Goal: Information Seeking & Learning: Find specific fact

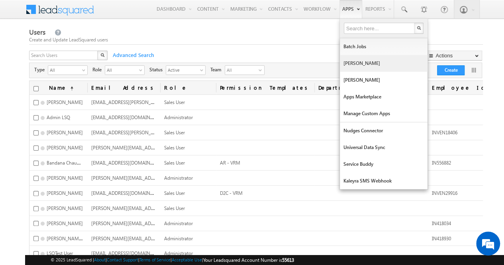
click at [351, 59] on link "[PERSON_NAME]" at bounding box center [384, 63] width 88 height 17
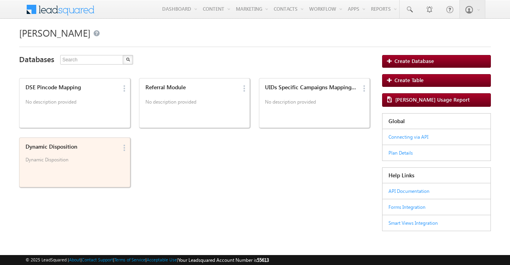
click at [79, 165] on p "Dynamic Disposition" at bounding box center [72, 163] width 93 height 12
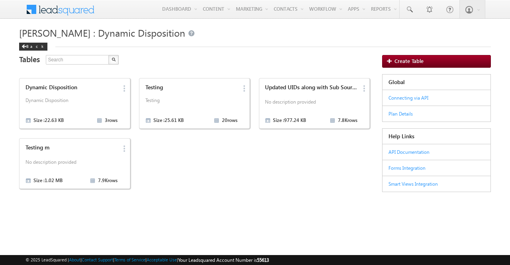
click at [79, 165] on p "No description provided" at bounding box center [72, 164] width 93 height 12
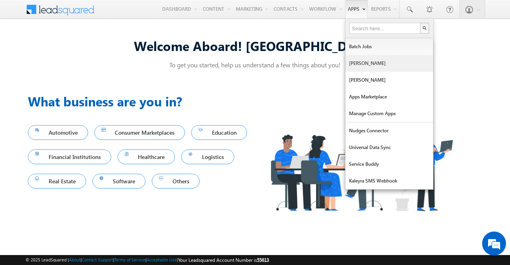
click at [358, 62] on link "[PERSON_NAME]" at bounding box center [390, 63] width 88 height 17
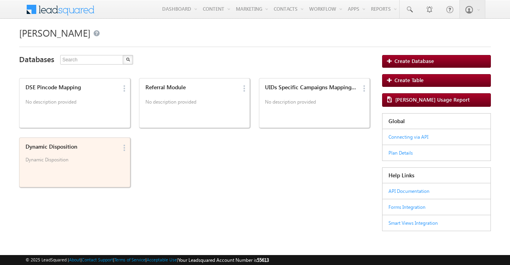
click at [73, 154] on div "Dynamic Disposition Dynamic Disposition" at bounding box center [70, 155] width 95 height 28
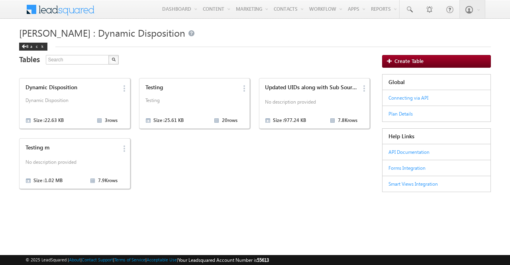
click at [73, 154] on div "Testing m No description provided Size : 1.02 MB 7.9K rows" at bounding box center [70, 163] width 95 height 43
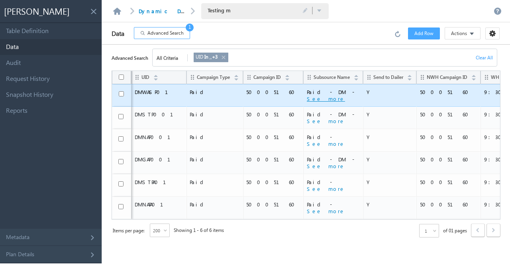
click at [307, 101] on button "See more" at bounding box center [326, 98] width 38 height 7
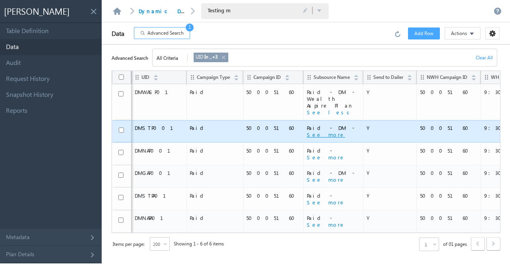
click at [307, 131] on button "See more" at bounding box center [326, 134] width 38 height 7
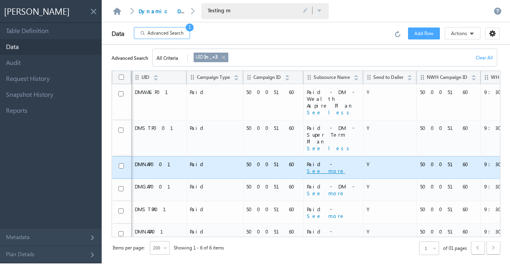
click at [307, 167] on button "See more" at bounding box center [326, 170] width 38 height 7
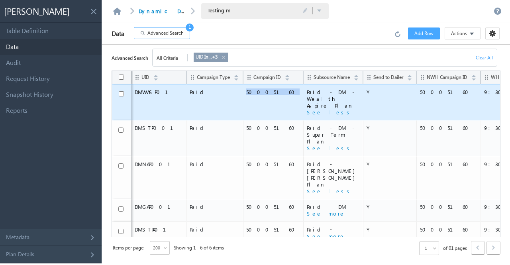
drag, startPoint x: 250, startPoint y: 91, endPoint x: 226, endPoint y: 91, distance: 23.5
click at [246, 91] on span "50005160" at bounding box center [272, 92] width 53 height 7
copy span "50005160"
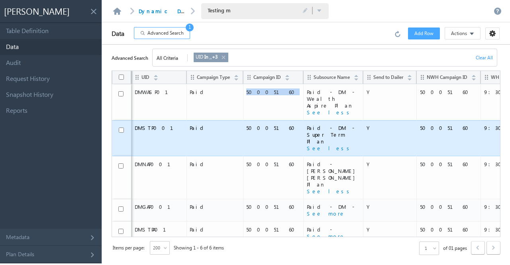
scroll to position [0, 65]
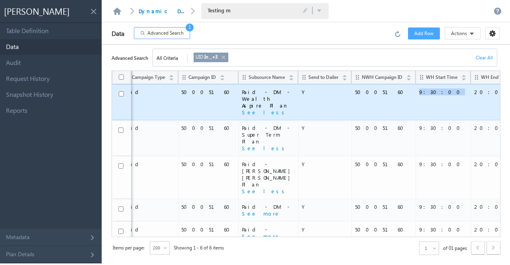
drag, startPoint x: 408, startPoint y: 90, endPoint x: 388, endPoint y: 89, distance: 20.0
click at [416, 89] on td "9:30:00" at bounding box center [443, 102] width 55 height 36
copy span "9:30:00"
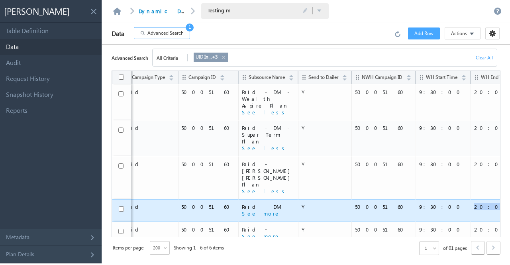
drag, startPoint x: 469, startPoint y: 178, endPoint x: 445, endPoint y: 179, distance: 24.4
click at [475, 203] on span "20:00:00" at bounding box center [505, 206] width 61 height 7
copy span "20:00:00"
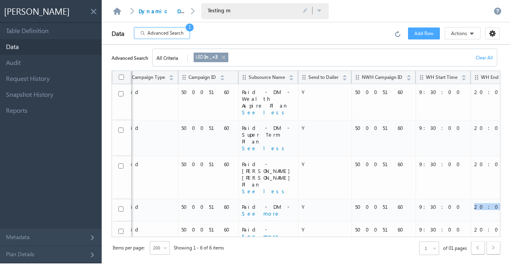
click at [163, 29] on button "Advanced Search 1" at bounding box center [162, 33] width 56 height 12
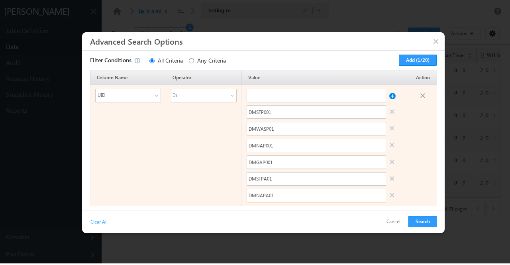
click at [273, 191] on input "DMNAPA01" at bounding box center [317, 196] width 140 height 14
paste input "ASTP01P1"
type input "ASTP01P11"
click at [269, 179] on input "DMSTPA01" at bounding box center [317, 179] width 140 height 14
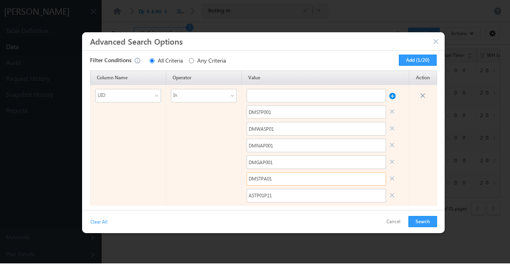
click at [269, 179] on input "DMSTPA01" at bounding box center [317, 179] width 140 height 14
paste input "ASTP01P1"
type input "ASTP01P15"
click at [264, 161] on input "DMGAP001" at bounding box center [317, 163] width 140 height 14
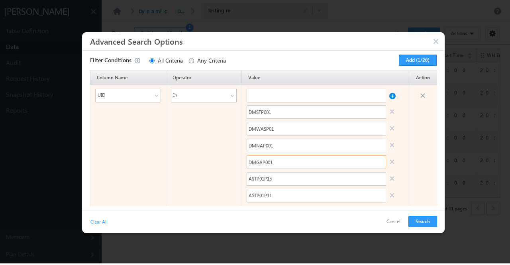
paste input "ASTP01P1"
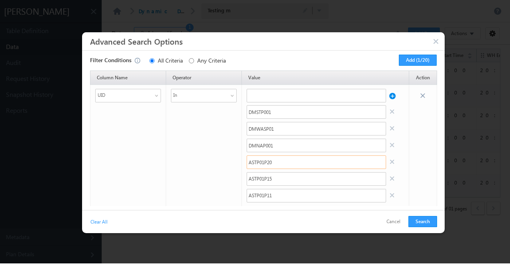
type input "ASTP01P20"
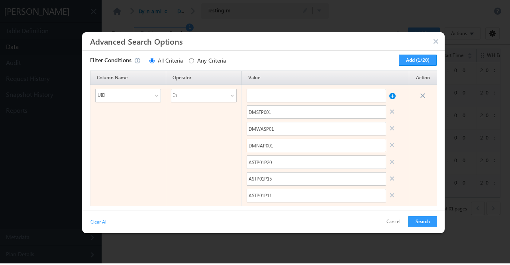
click at [274, 146] on input "DMNAP001" at bounding box center [317, 146] width 140 height 14
paste input "ASTP01P26"
type input "ASTP01P26"
click at [276, 132] on input "DMWASP01" at bounding box center [317, 129] width 140 height 14
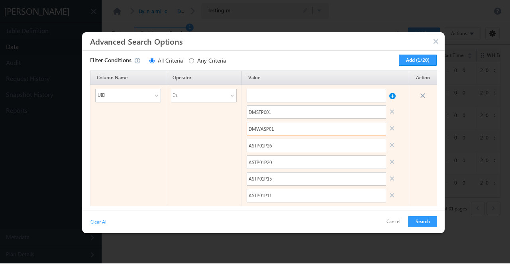
click at [276, 132] on input "DMWASP01" at bounding box center [317, 129] width 140 height 14
paste input "ASTP01P26"
type input "ASTP01P31"
click at [271, 114] on input "DMSTP001" at bounding box center [317, 112] width 140 height 14
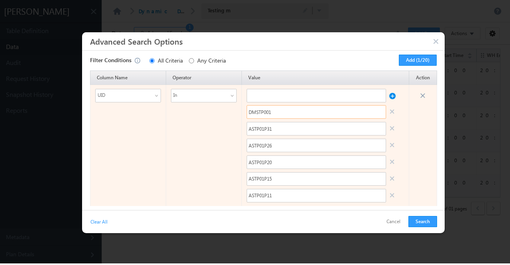
paste input "ASTP01P26"
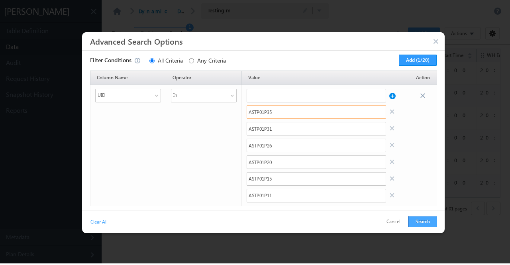
type input "ASTP01P35"
click at [426, 221] on button "Search" at bounding box center [423, 221] width 29 height 11
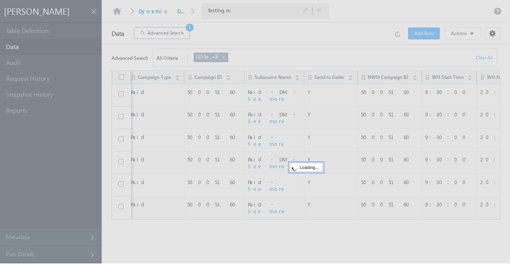
scroll to position [0, 57]
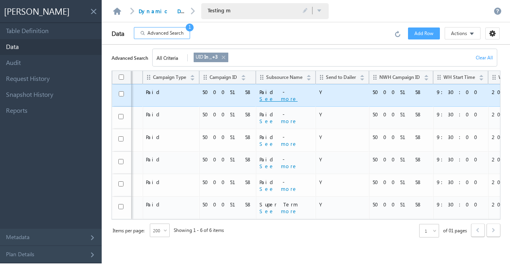
click at [260, 100] on button "See more" at bounding box center [279, 98] width 38 height 7
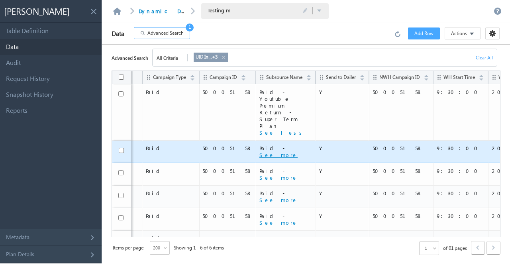
click at [260, 152] on button "See more" at bounding box center [279, 155] width 38 height 7
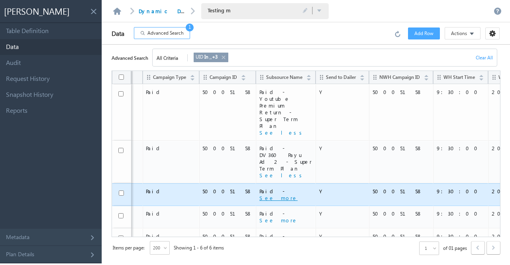
click at [260, 195] on button "See more" at bounding box center [279, 198] width 38 height 7
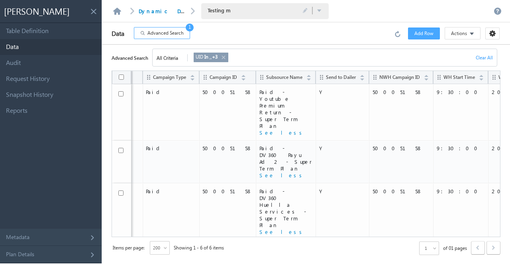
click at [260, 251] on button "See more" at bounding box center [279, 254] width 38 height 7
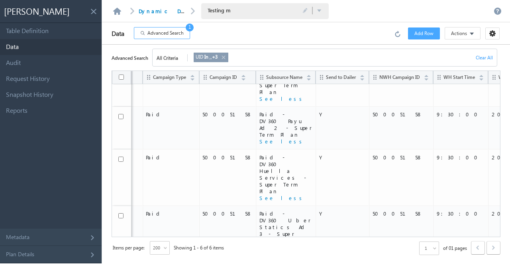
click at [260, 265] on button "See more" at bounding box center [279, 270] width 38 height 7
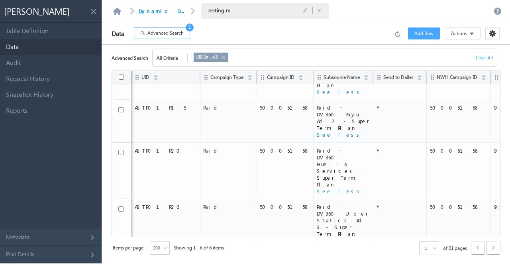
scroll to position [0, 0]
